Goal: Transaction & Acquisition: Purchase product/service

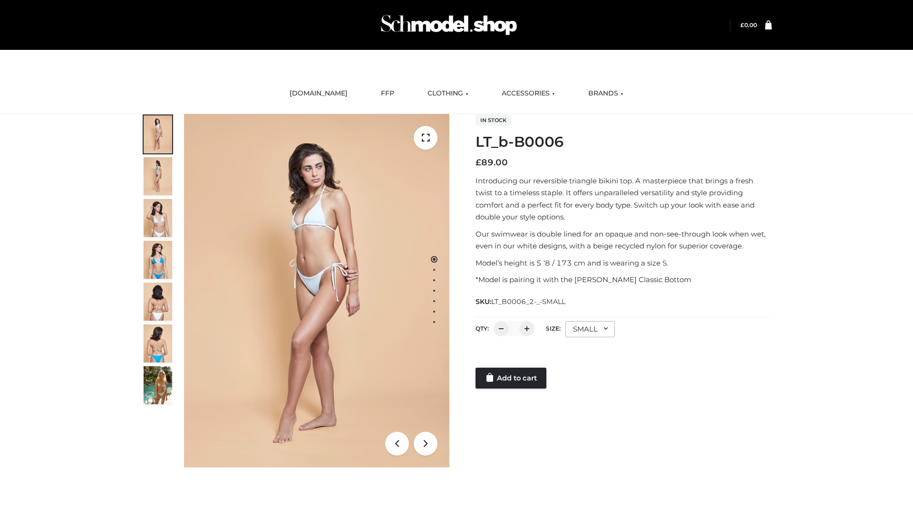
click at [511, 378] on link "Add to cart" at bounding box center [510, 378] width 71 height 21
